Goal: Find specific page/section: Find specific page/section

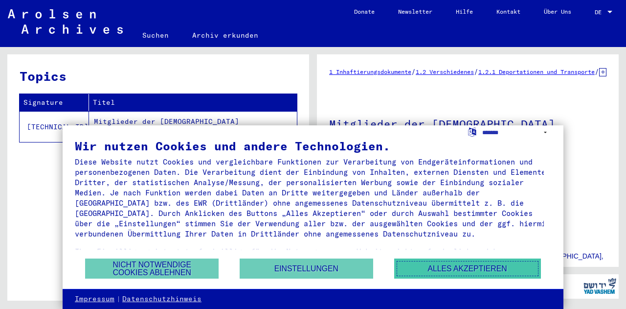
click at [470, 271] on button "Alles akzeptieren" at bounding box center [467, 268] width 147 height 20
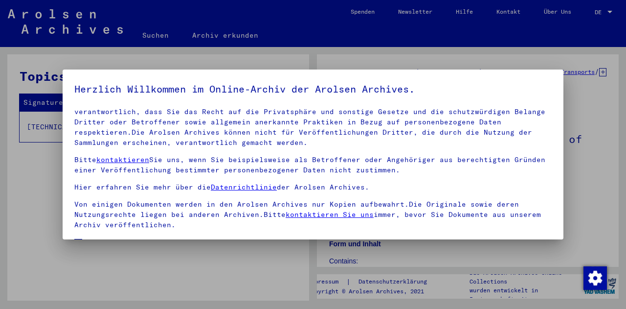
scroll to position [80, 0]
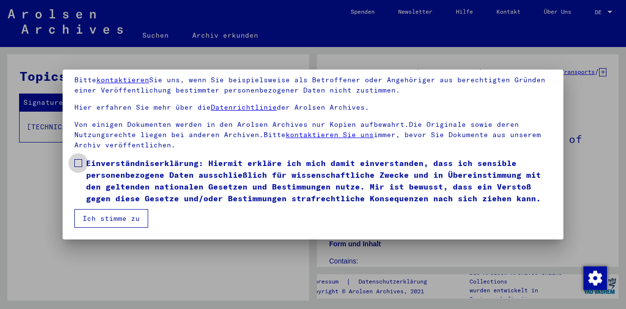
click at [76, 157] on label "Einverständniserklärung: Hiermit erkläre ich mich damit einverstanden, dass ich…" at bounding box center [312, 180] width 477 height 47
click at [112, 204] on span "Einverständniserklärung: Hiermit erkläre ich mich damit einverstanden, dass ich…" at bounding box center [318, 180] width 465 height 47
click at [122, 218] on button "Ich stimme zu" at bounding box center [111, 218] width 74 height 19
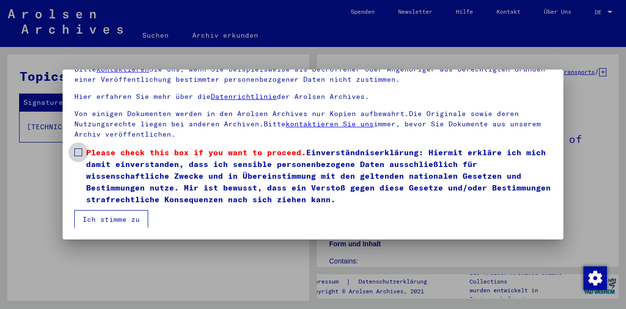
click at [77, 149] on span at bounding box center [78, 152] width 8 height 8
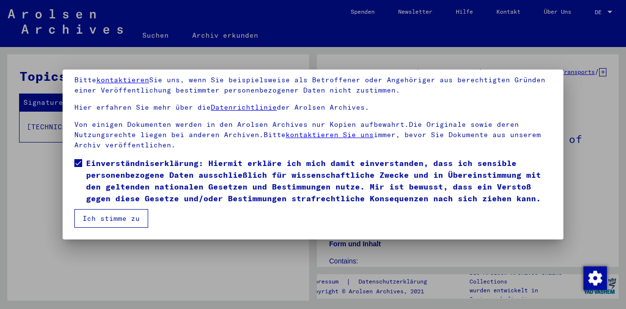
click at [112, 214] on button "Ich stimme zu" at bounding box center [111, 218] width 74 height 19
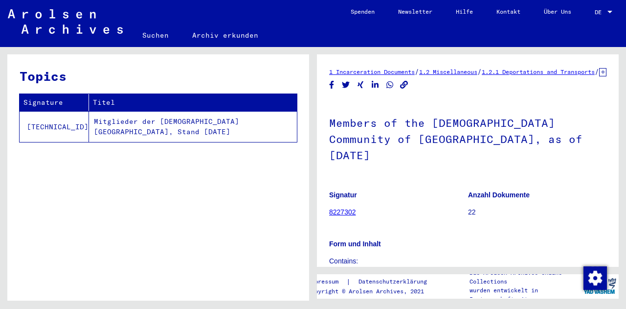
click at [333, 208] on link "8227302" at bounding box center [342, 212] width 27 height 8
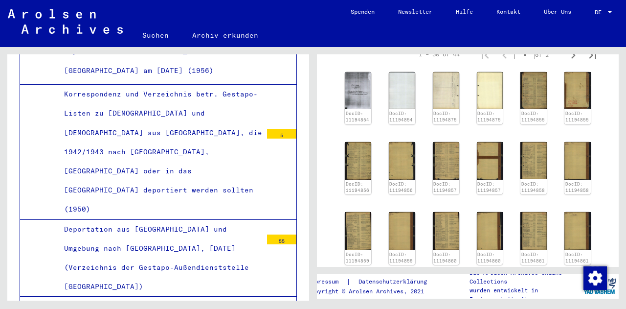
scroll to position [261, 0]
